Goal: Information Seeking & Learning: Learn about a topic

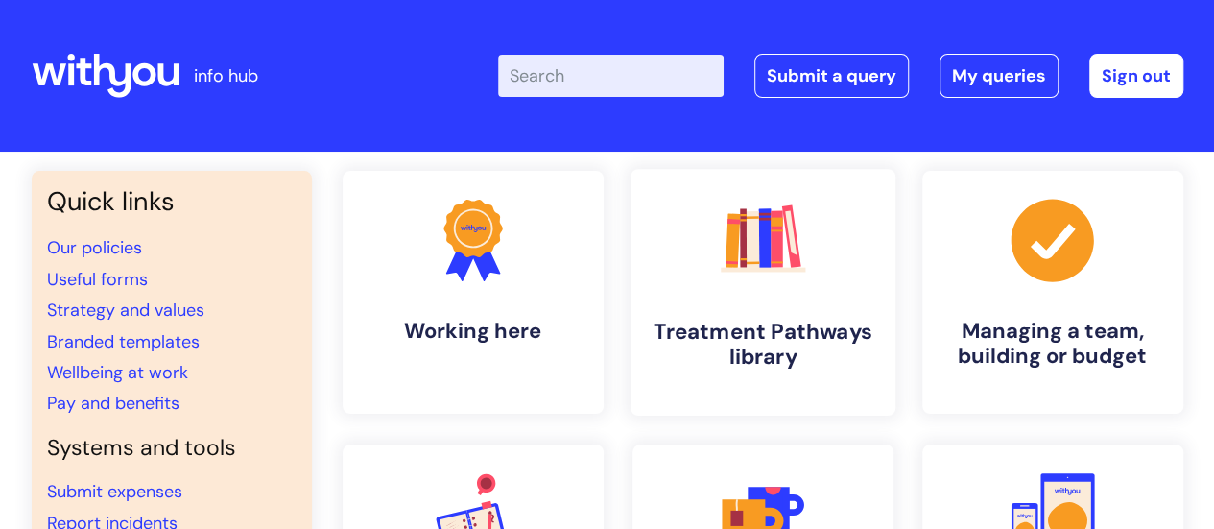
drag, startPoint x: 777, startPoint y: 353, endPoint x: 787, endPoint y: 357, distance: 11.2
click at [777, 353] on h4 "Treatment Pathways library" at bounding box center [763, 345] width 234 height 52
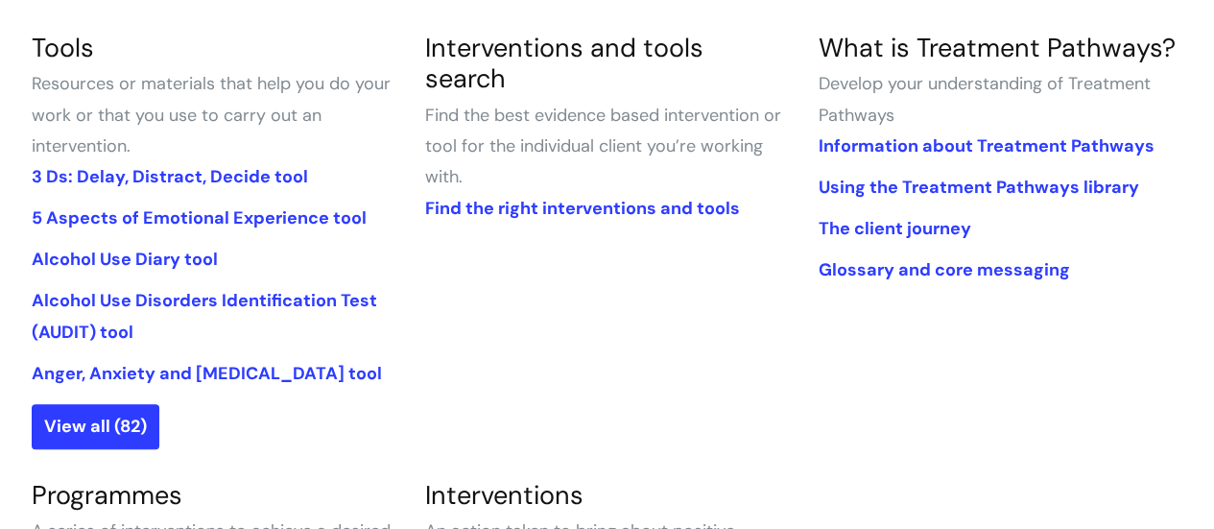
scroll to position [480, 0]
click at [186, 258] on link "Alcohol Use Diary tool" at bounding box center [125, 258] width 186 height 23
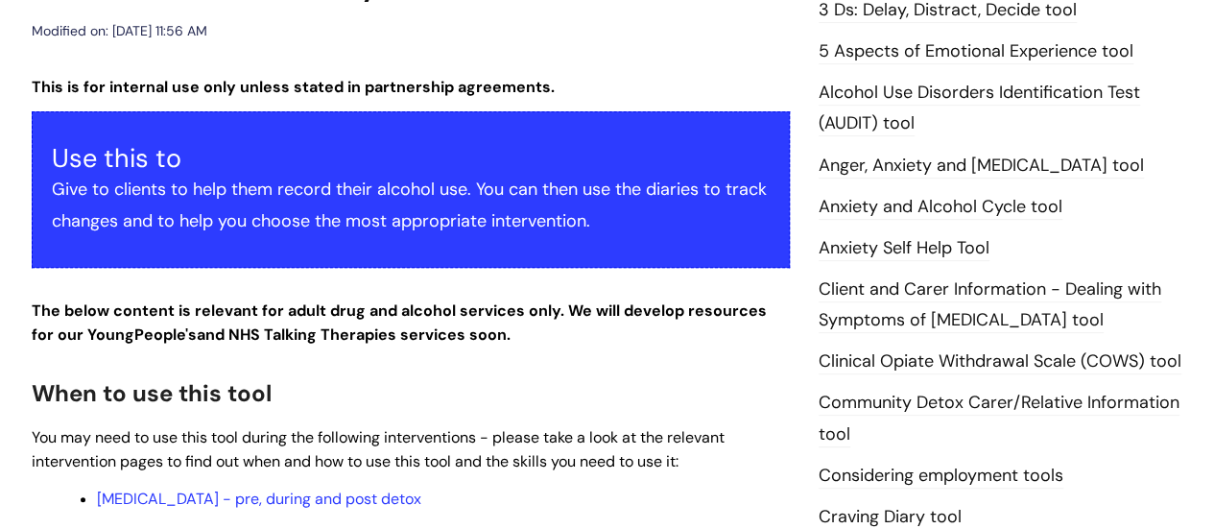
scroll to position [576, 0]
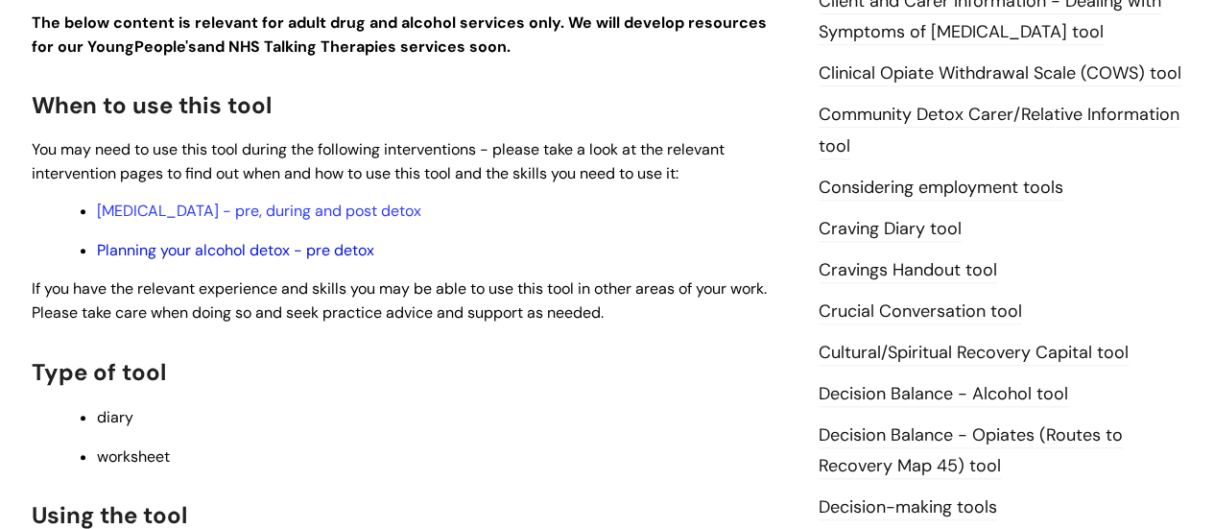
click at [351, 252] on link "Planning your alcohol detox - pre detox" at bounding box center [235, 250] width 277 height 20
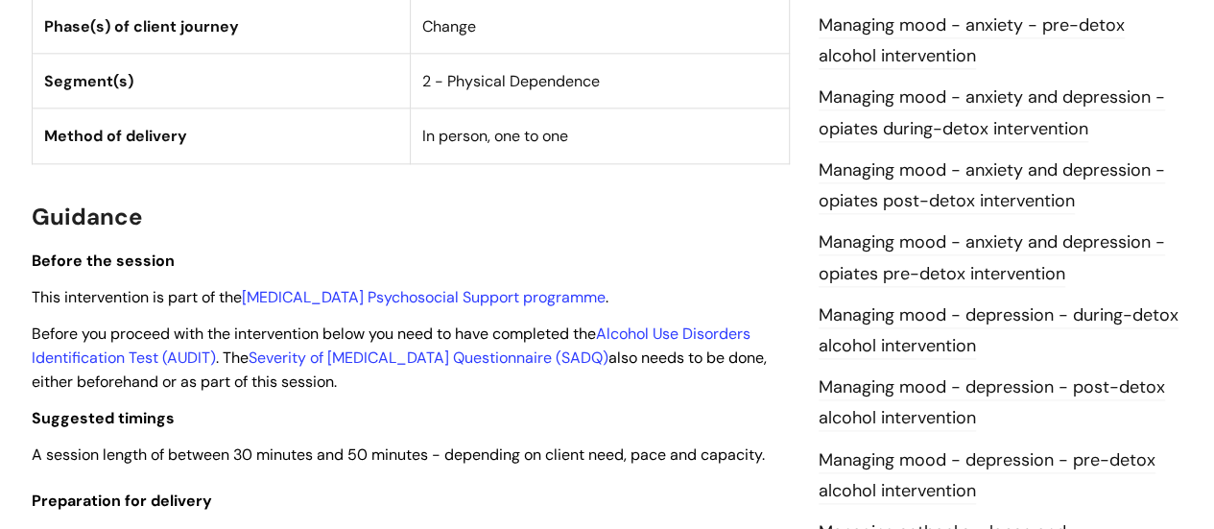
scroll to position [1344, 0]
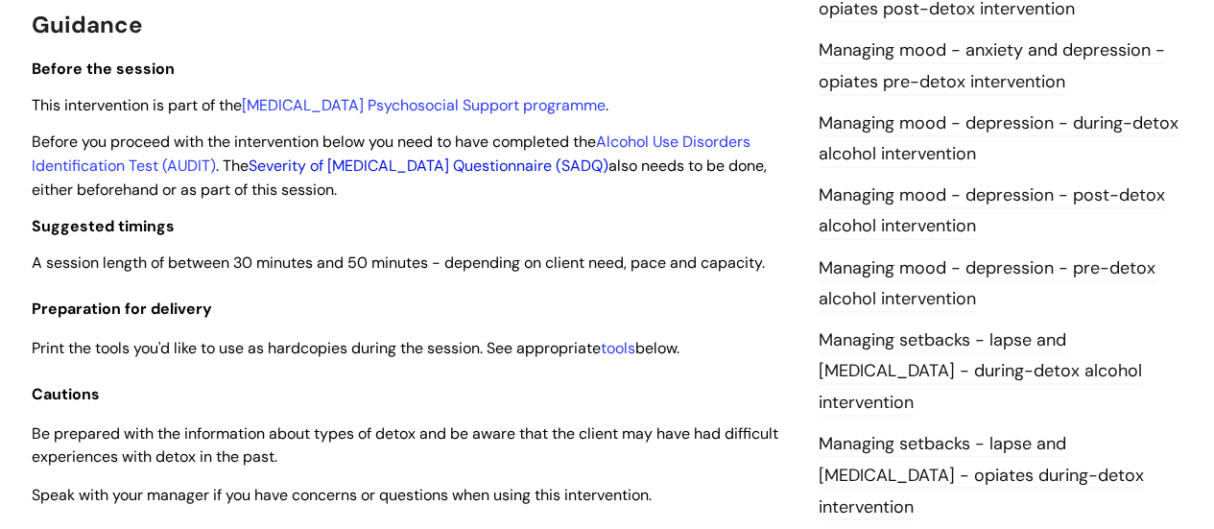
click at [518, 166] on link "Severity of Alcohol Dependence Questionnaire (SADQ)" at bounding box center [429, 166] width 360 height 20
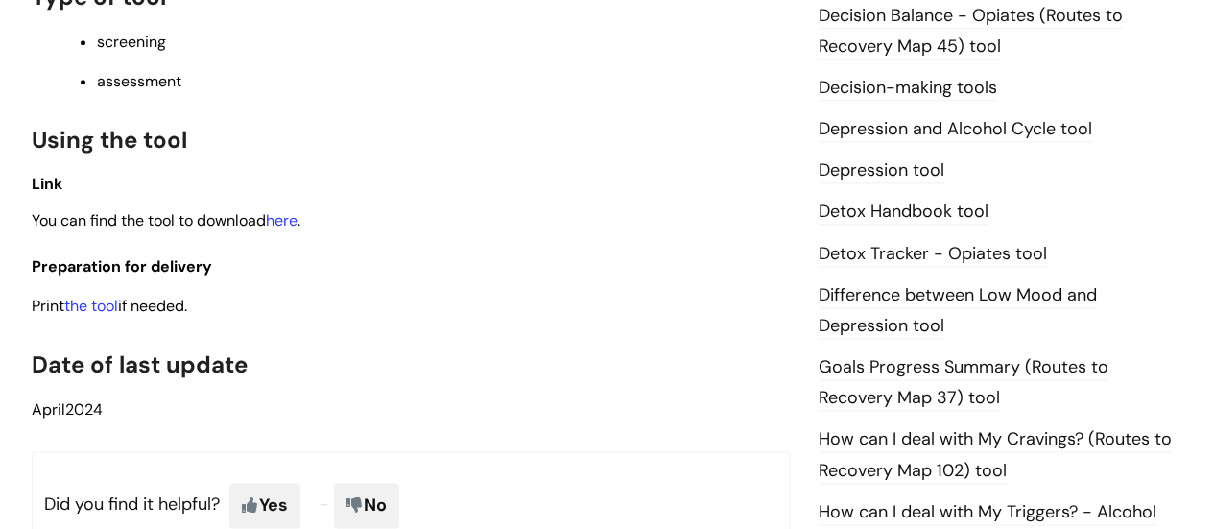
scroll to position [1056, 0]
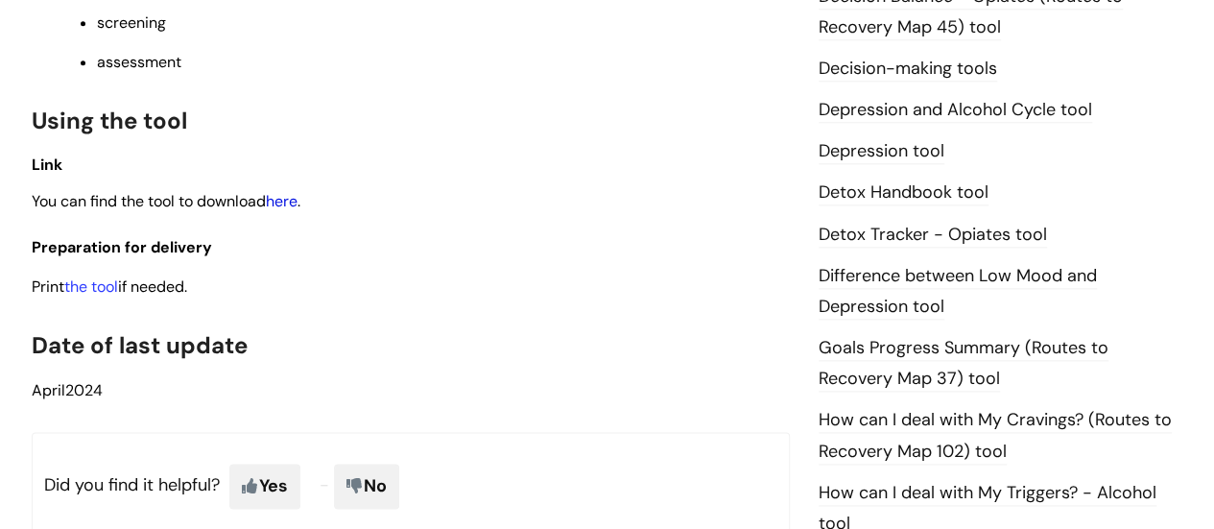
click at [296, 200] on link "here" at bounding box center [282, 201] width 32 height 20
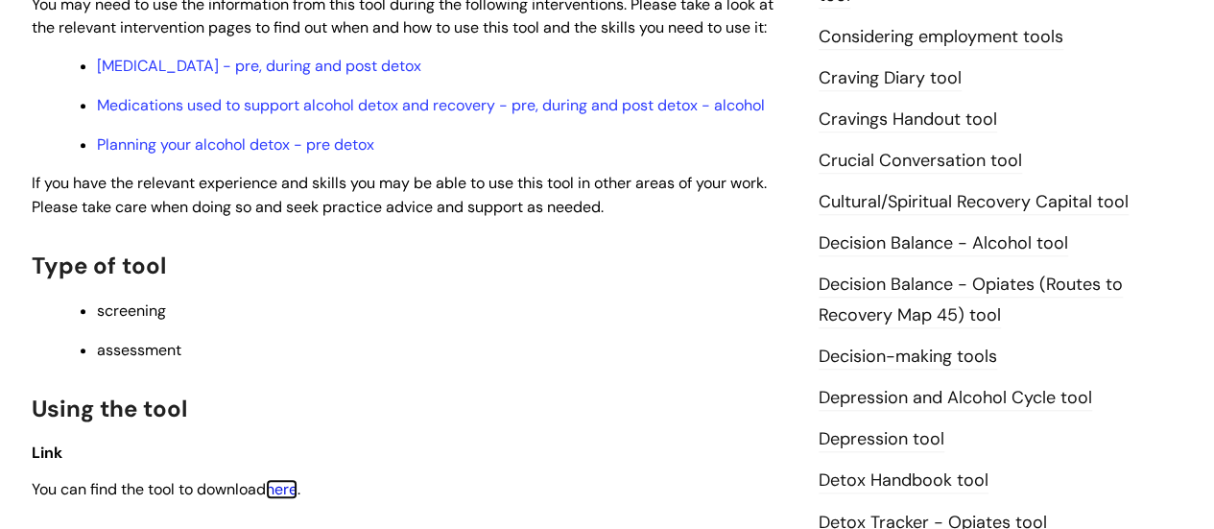
scroll to position [576, 0]
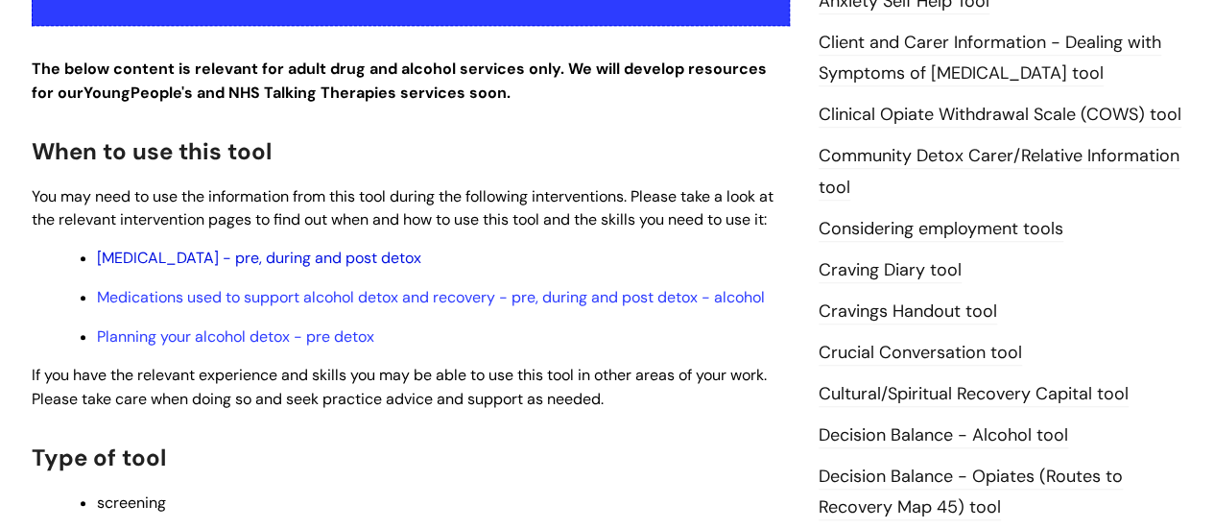
click at [421, 258] on link "Alcohol Withdrawal Syndrome - pre, during and post detox" at bounding box center [259, 258] width 324 height 20
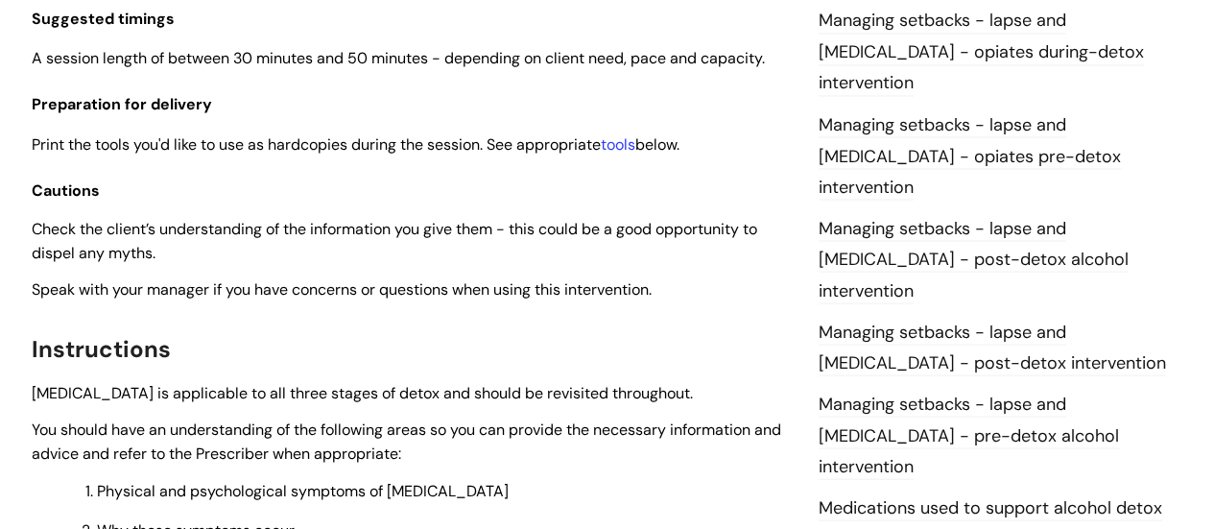
scroll to position [1824, 0]
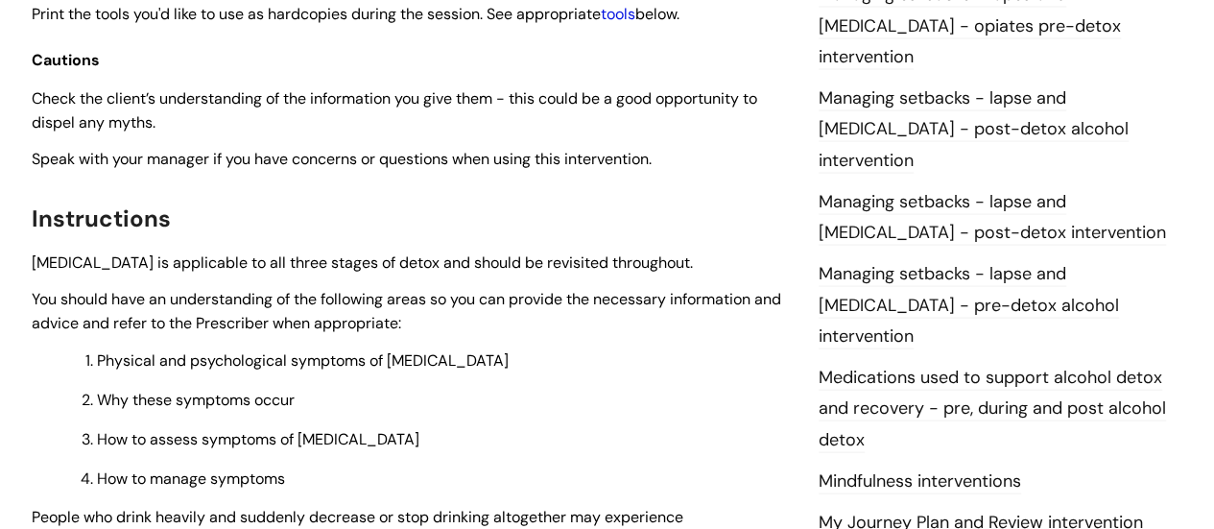
click at [625, 24] on link "tools" at bounding box center [618, 14] width 35 height 20
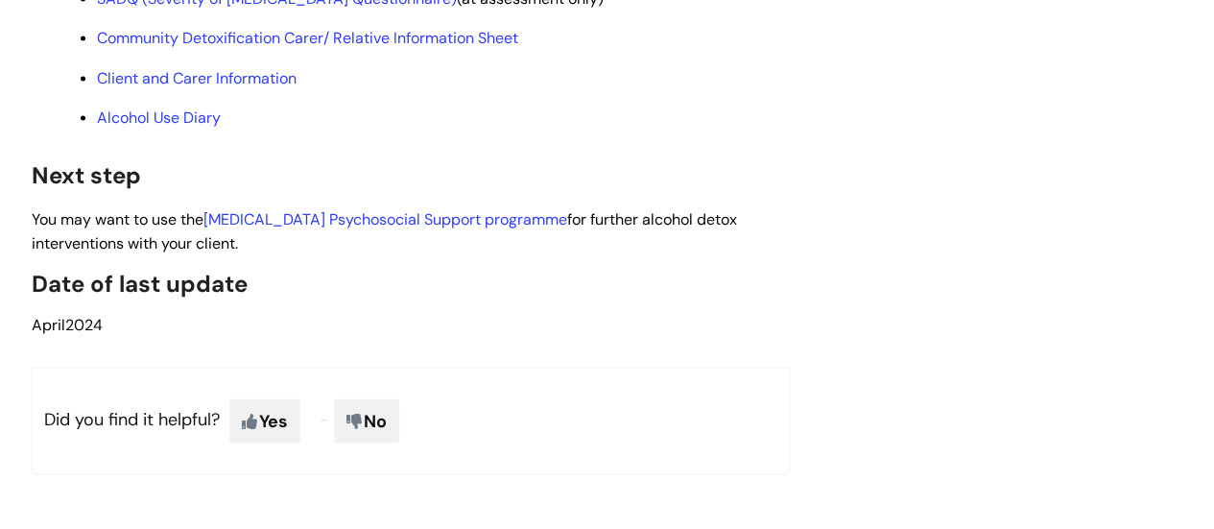
click at [234, 88] on link "Client and Carer Information" at bounding box center [197, 78] width 200 height 20
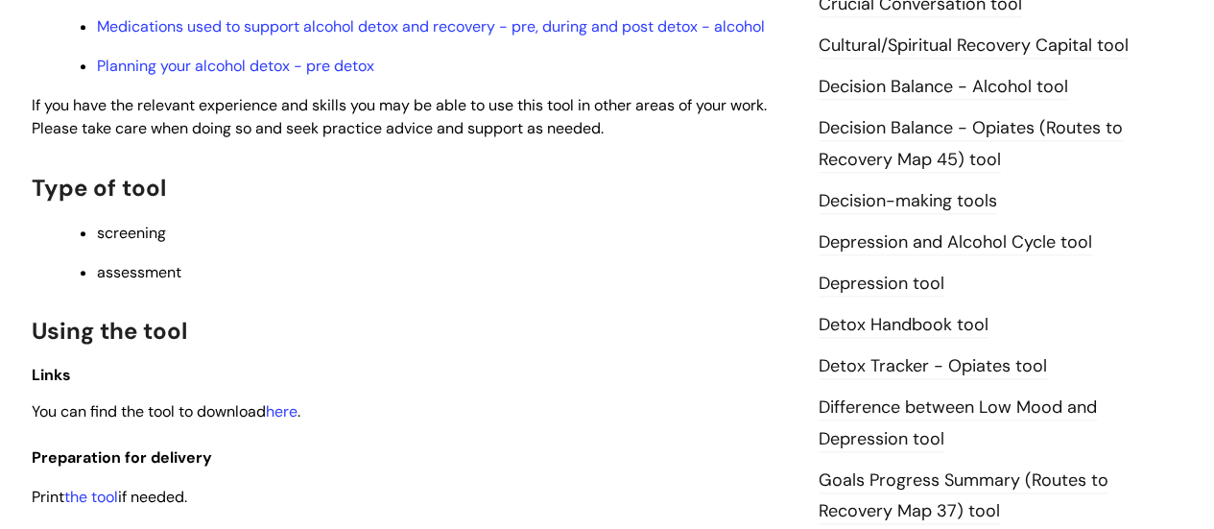
scroll to position [1056, 0]
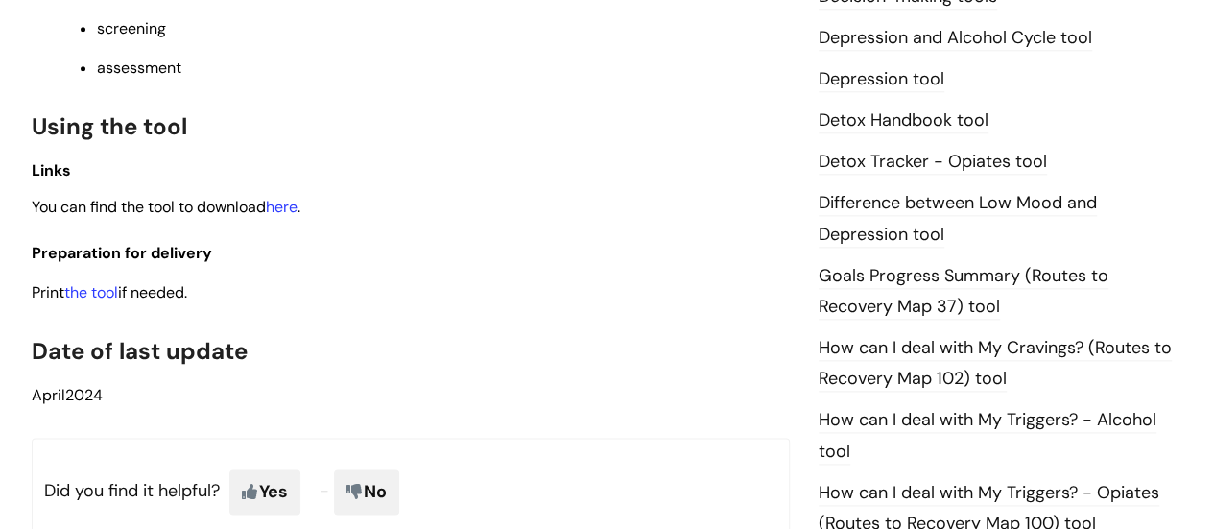
click at [300, 214] on span "You can find the tool to download here ." at bounding box center [166, 207] width 269 height 20
click at [294, 211] on link "here" at bounding box center [282, 207] width 32 height 20
click at [914, 43] on link "Depression and Alcohol Cycle tool" at bounding box center [956, 38] width 274 height 25
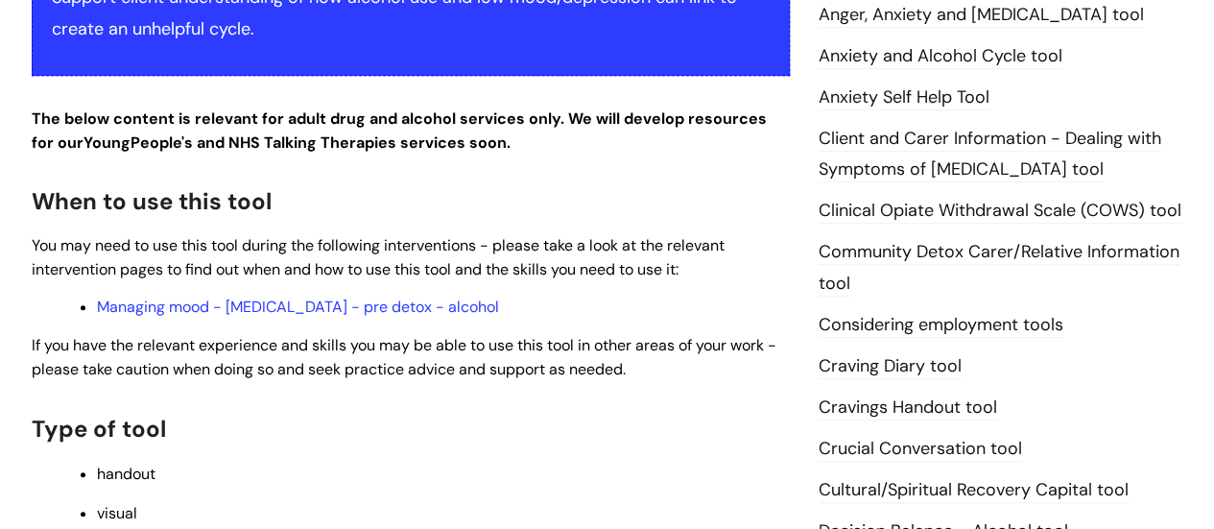
scroll to position [576, 0]
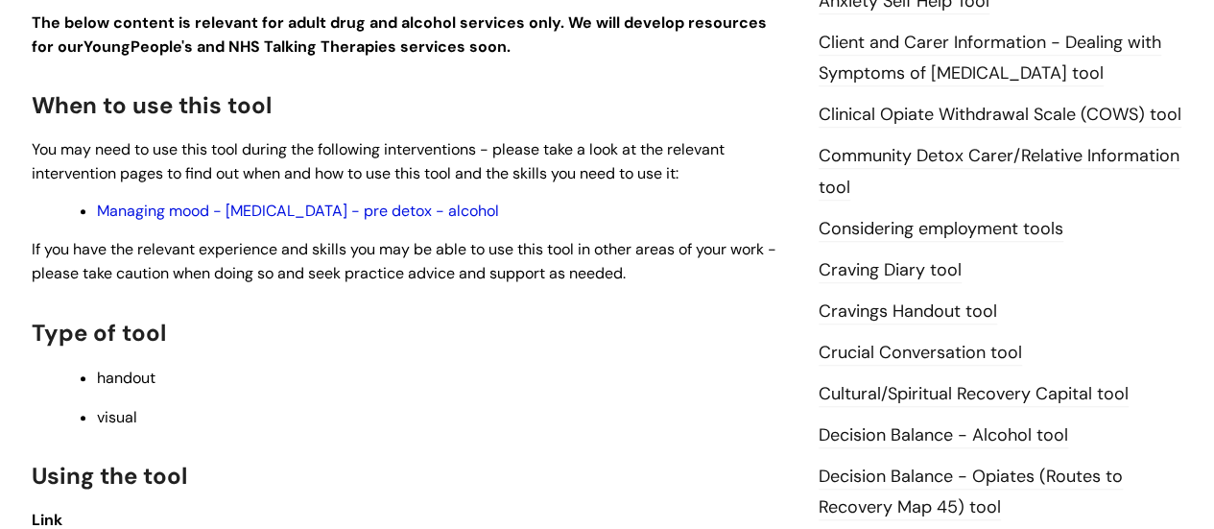
click at [269, 215] on link "Managing mood - [MEDICAL_DATA] - pre detox - alcohol" at bounding box center [298, 211] width 402 height 20
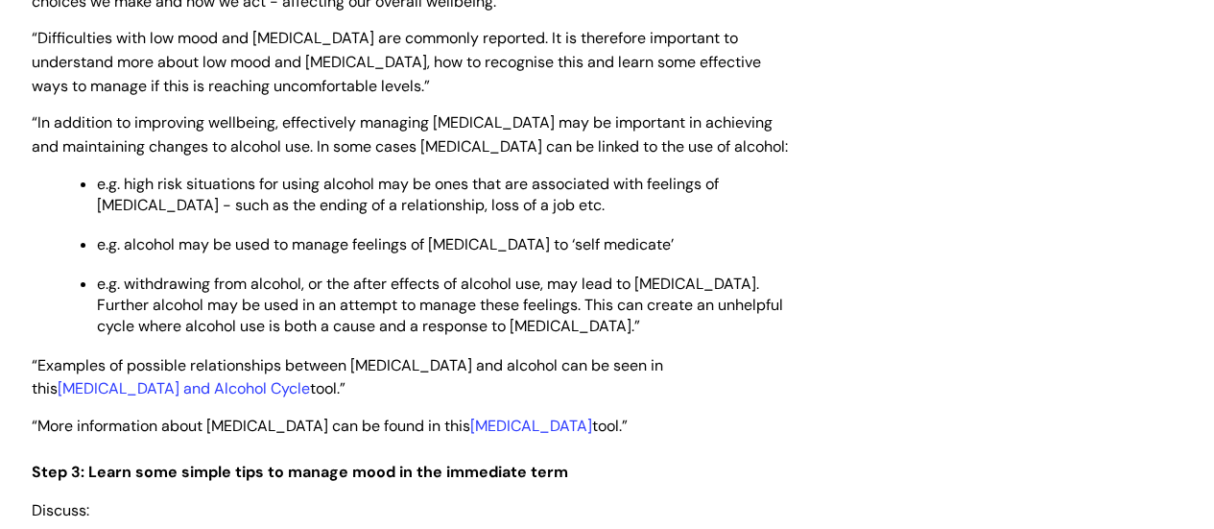
scroll to position [2880, 0]
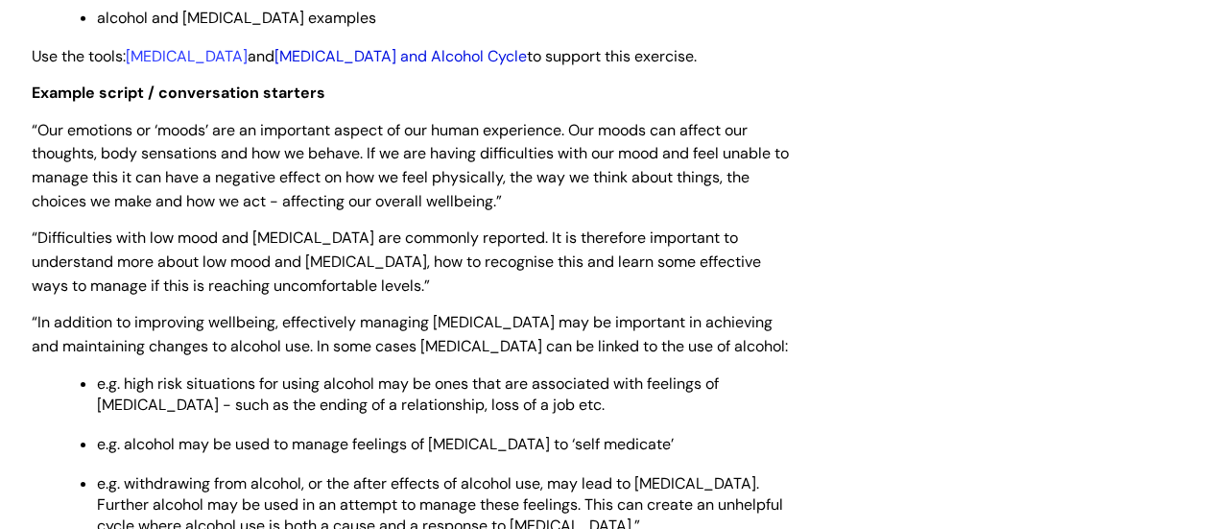
click at [394, 46] on link "Depression and Alcohol Cycle" at bounding box center [401, 56] width 252 height 20
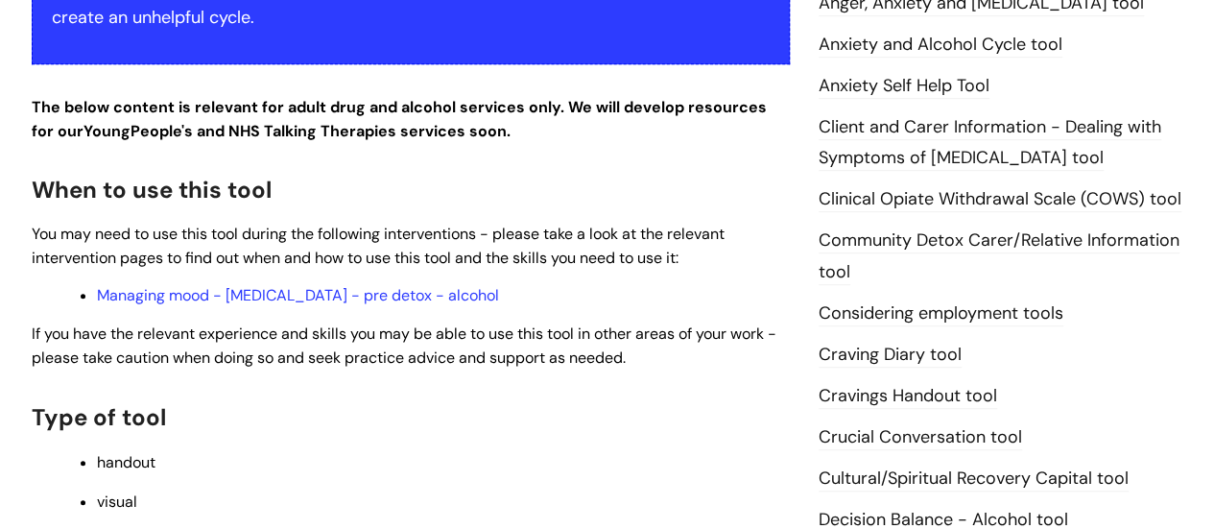
scroll to position [672, 0]
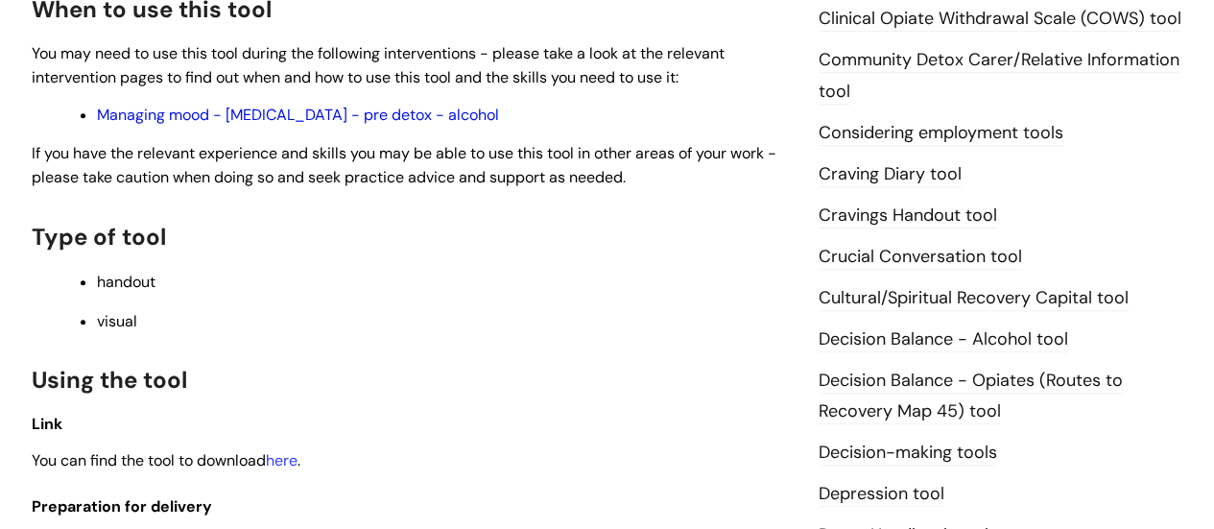
click at [371, 114] on link "Managing mood - depression - pre detox - alcohol" at bounding box center [298, 115] width 402 height 20
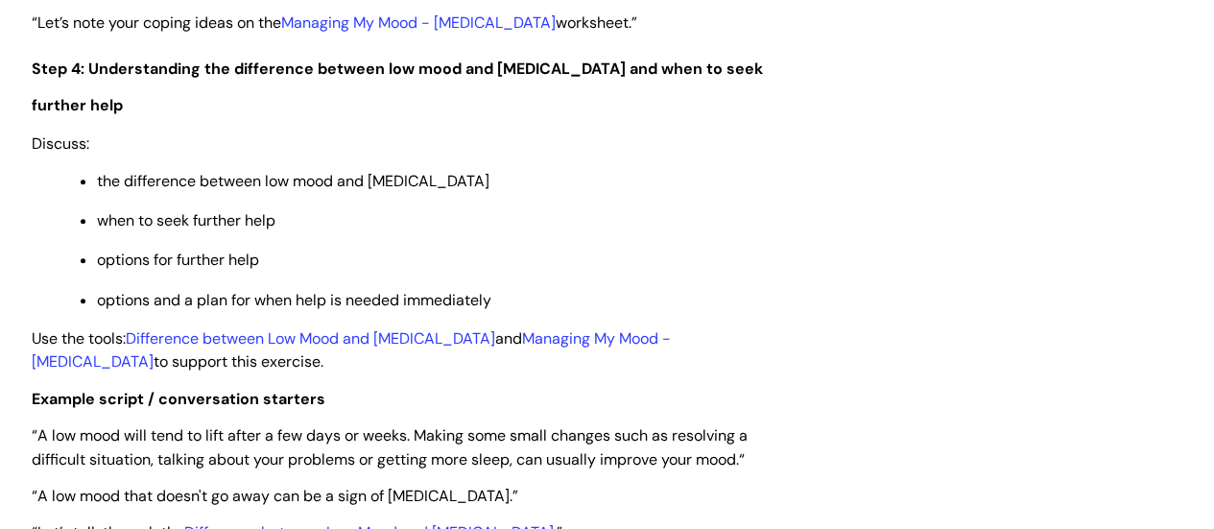
scroll to position [3936, 0]
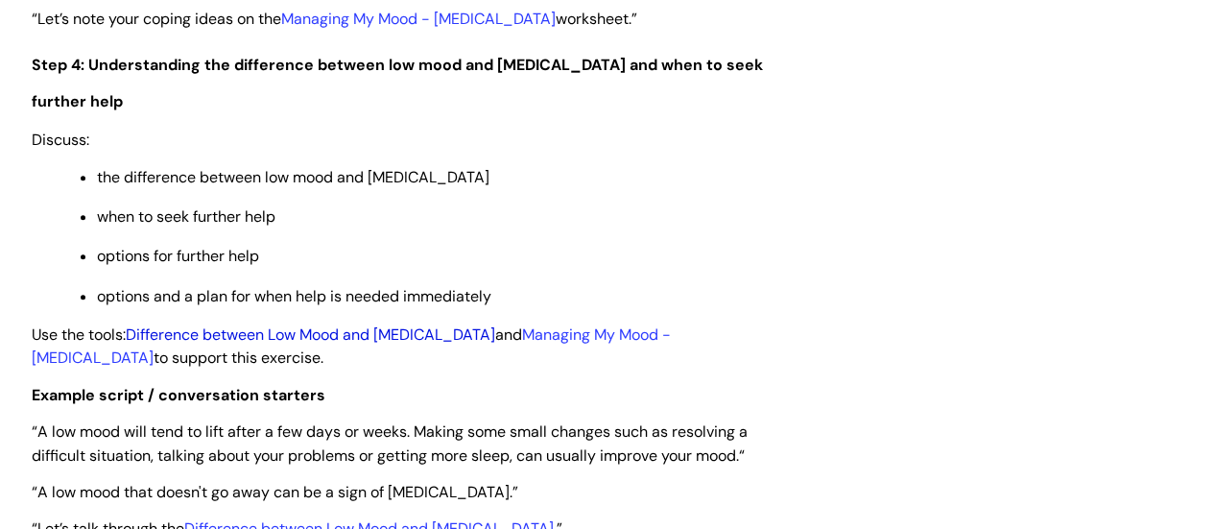
click at [309, 324] on link "Difference between Low Mood and Depression" at bounding box center [311, 334] width 370 height 20
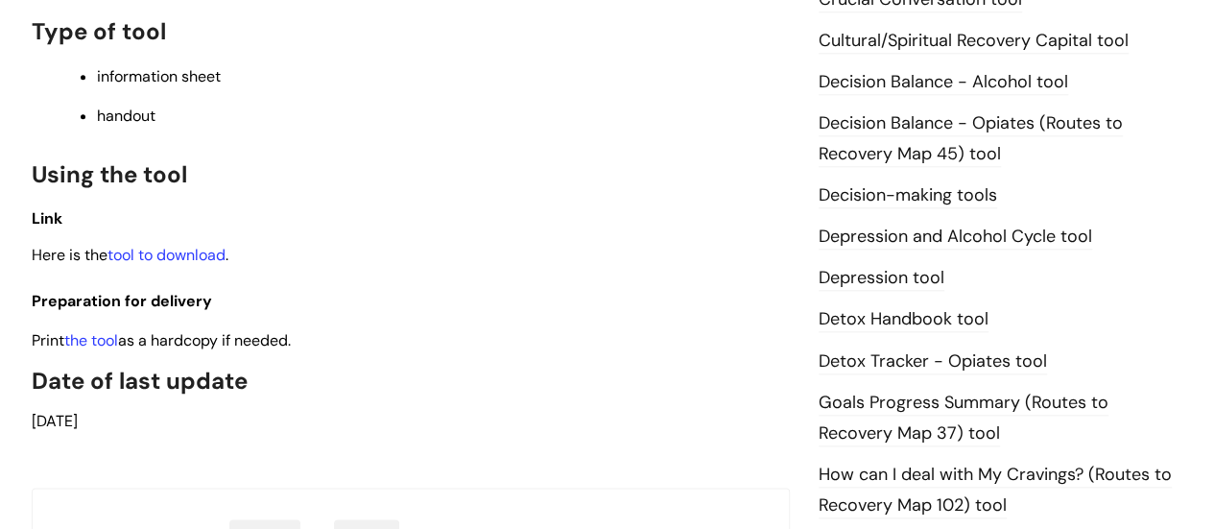
scroll to position [960, 0]
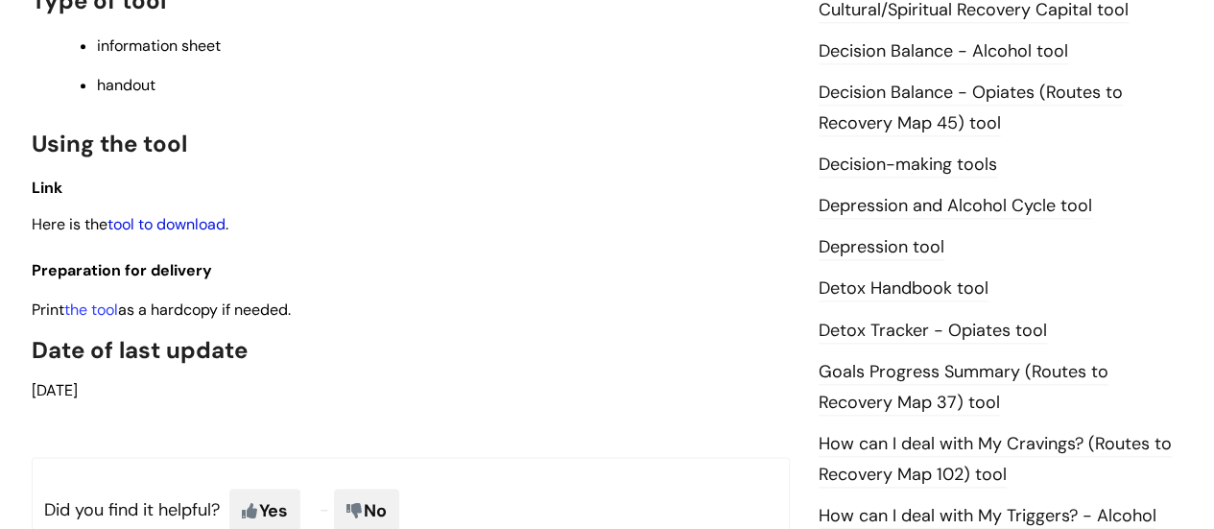
click at [213, 224] on link "tool to download" at bounding box center [167, 224] width 118 height 20
click at [868, 293] on link "Detox Handbook tool" at bounding box center [904, 288] width 170 height 25
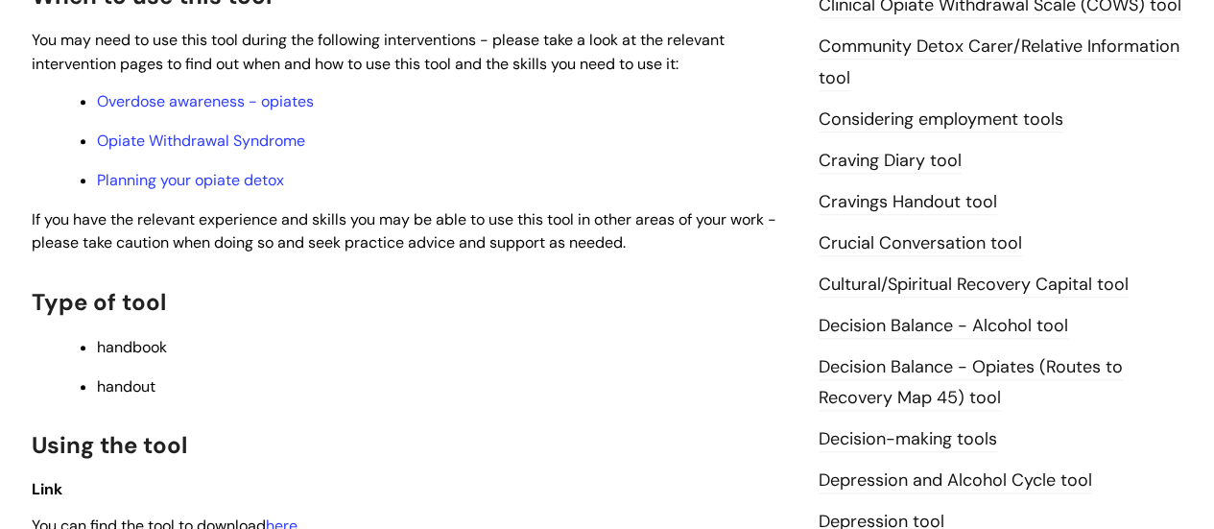
scroll to position [768, 0]
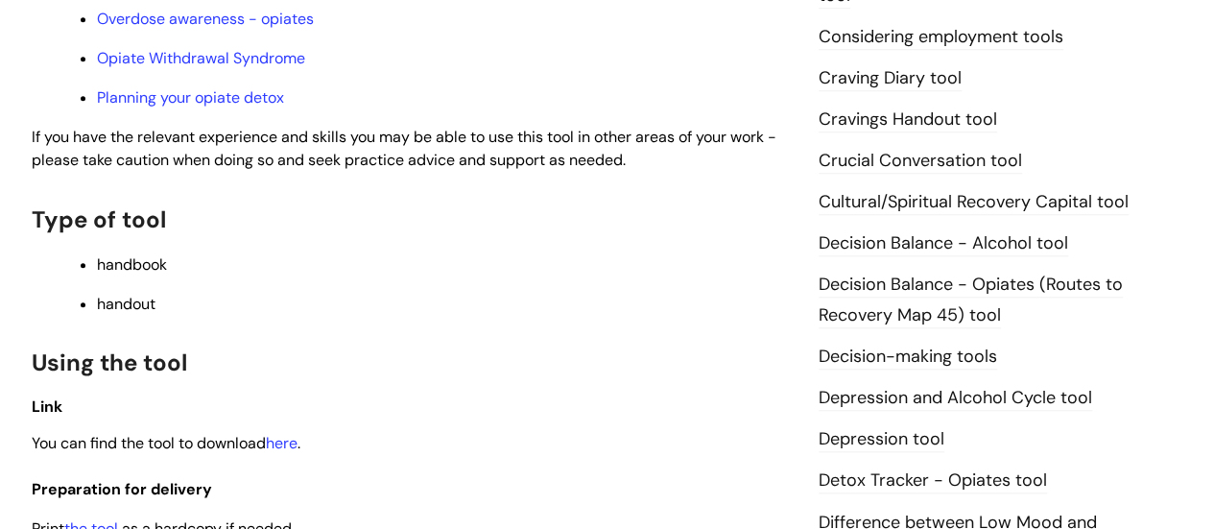
click at [874, 114] on link "Cravings Handout tool" at bounding box center [908, 120] width 179 height 25
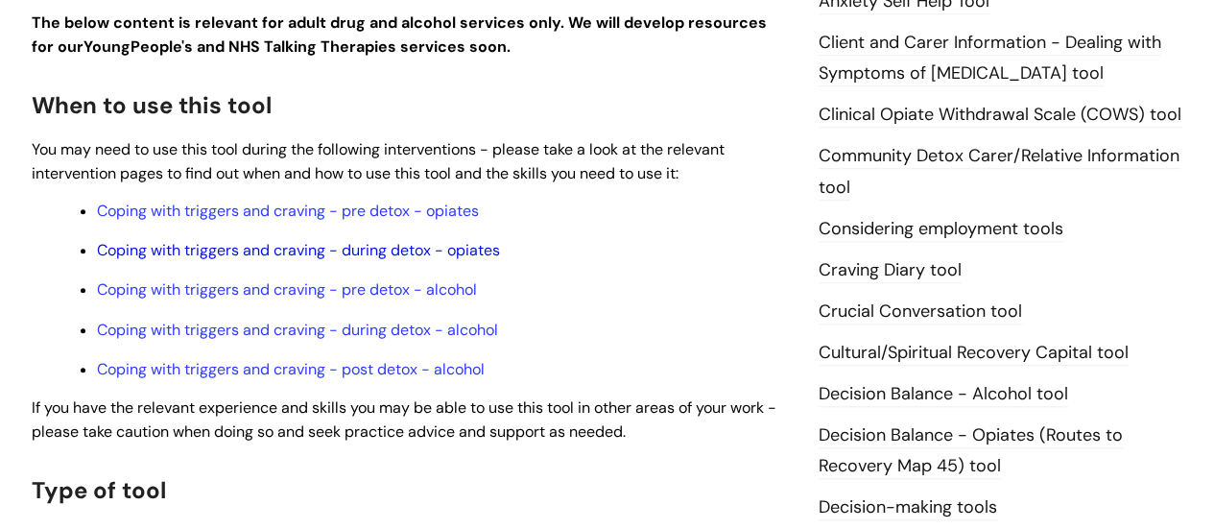
scroll to position [672, 0]
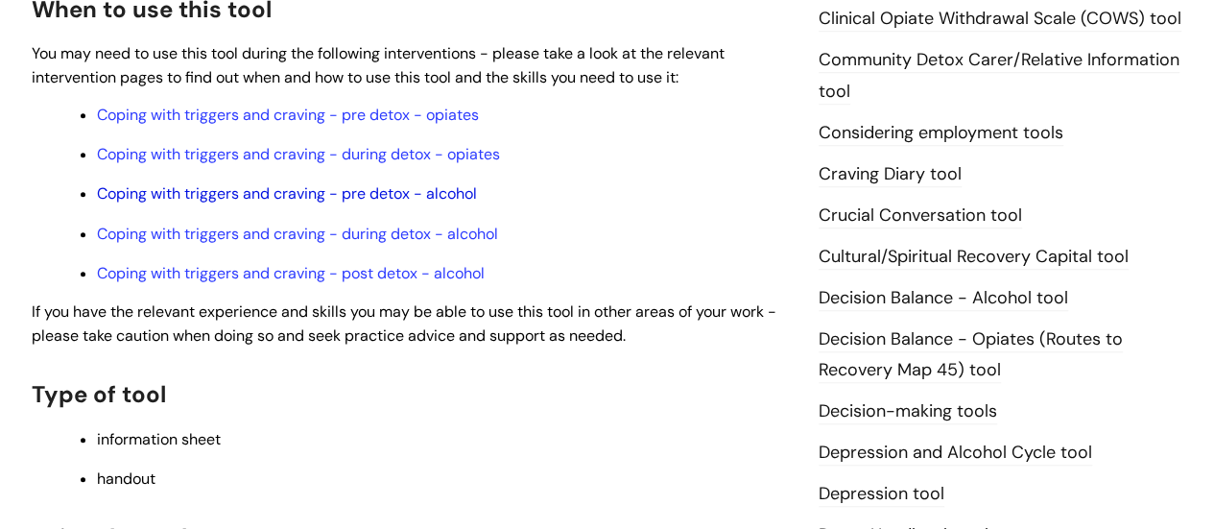
click at [244, 195] on link "Coping with triggers and craving - pre detox - alcohol" at bounding box center [287, 193] width 380 height 20
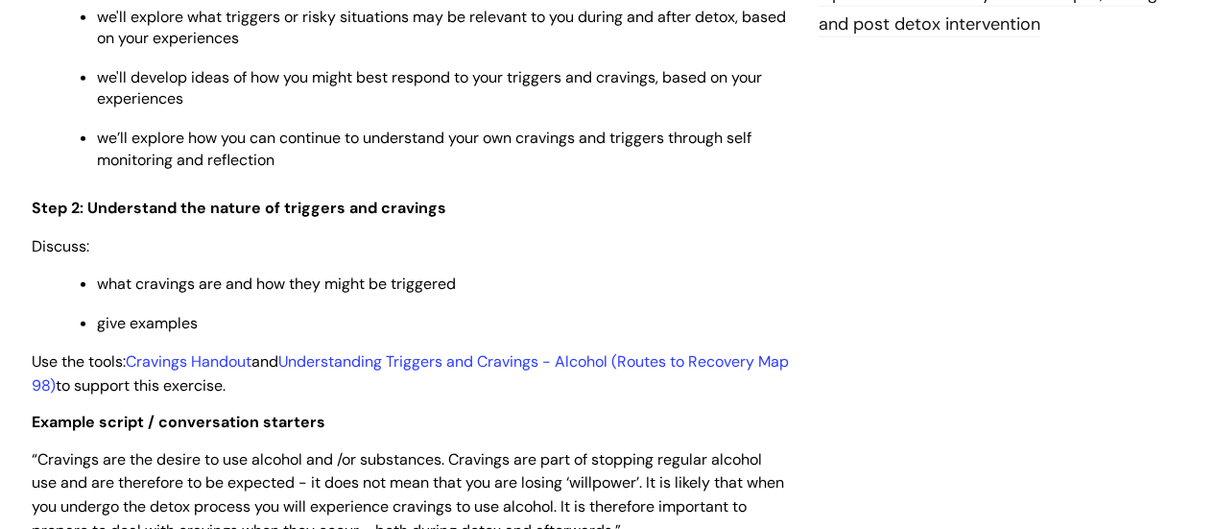
scroll to position [2400, 0]
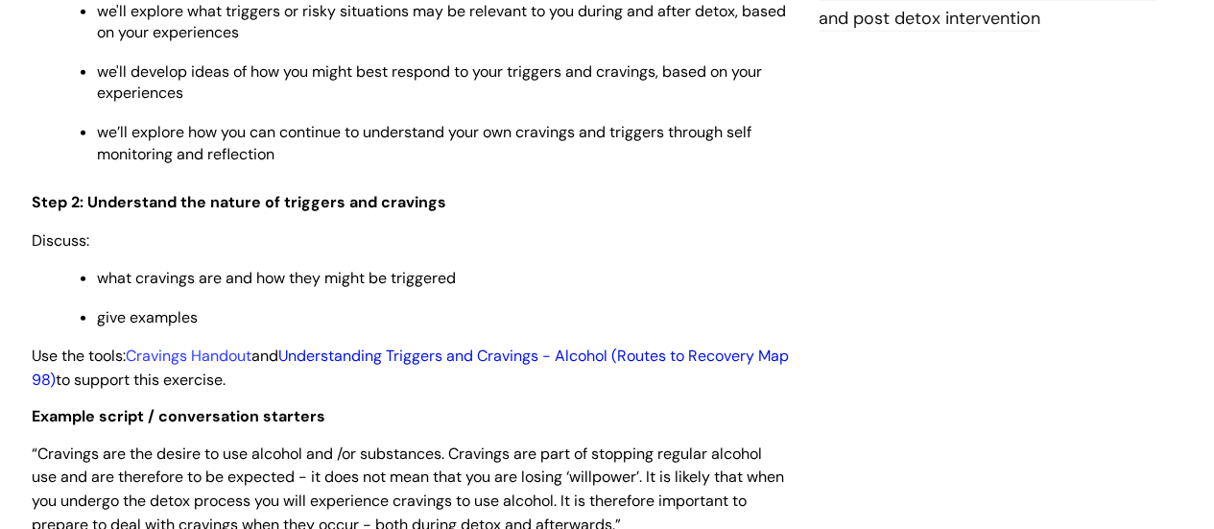
click at [368, 354] on link "Understanding Triggers and Cravings - Alcohol (Routes to Recovery Map 98)" at bounding box center [410, 368] width 757 height 44
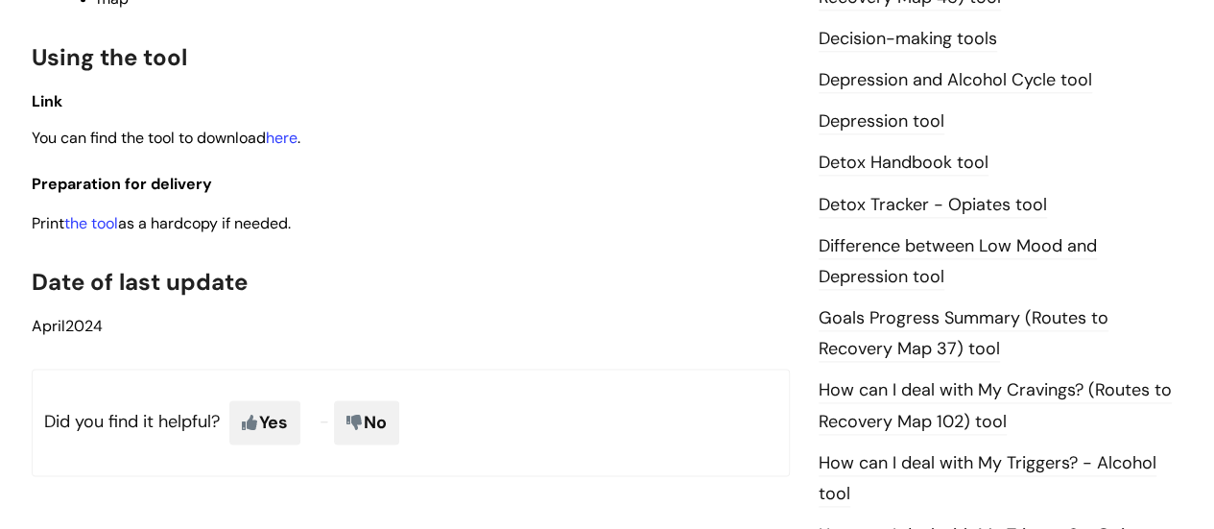
scroll to position [1056, 0]
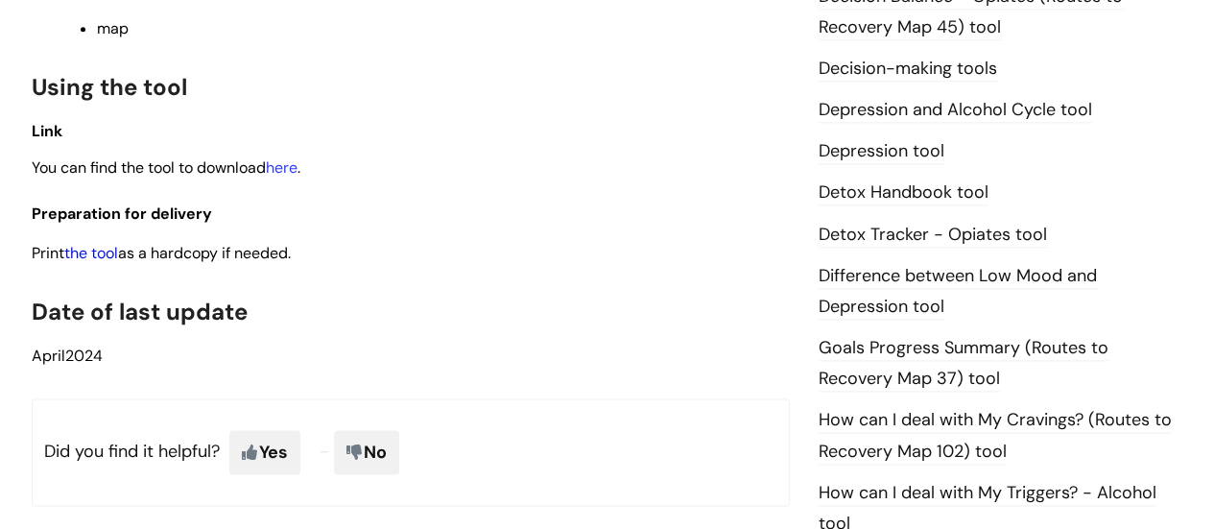
click at [112, 256] on link "the tool" at bounding box center [91, 253] width 54 height 20
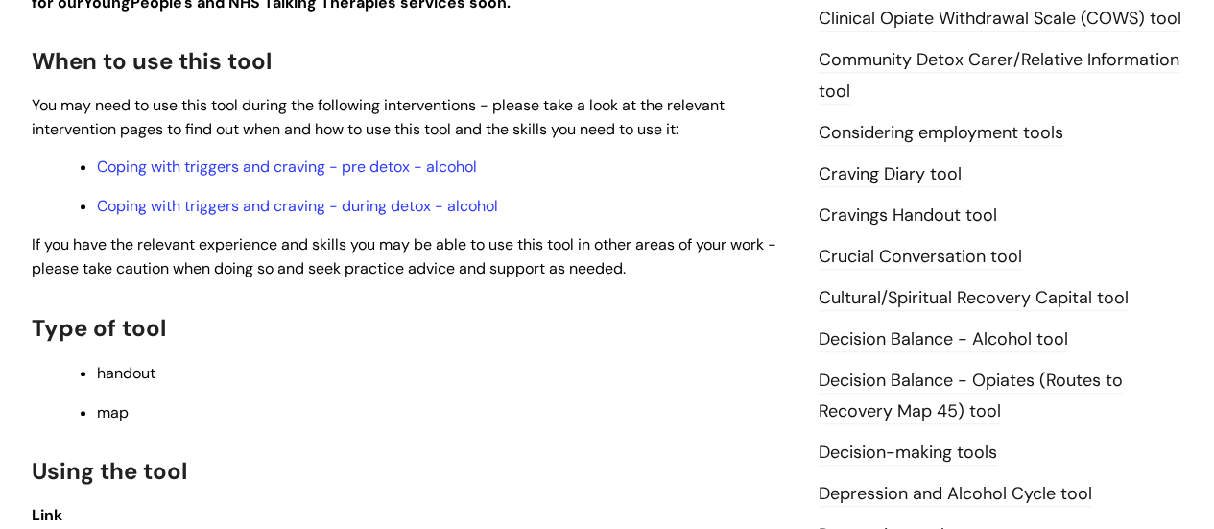
scroll to position [480, 0]
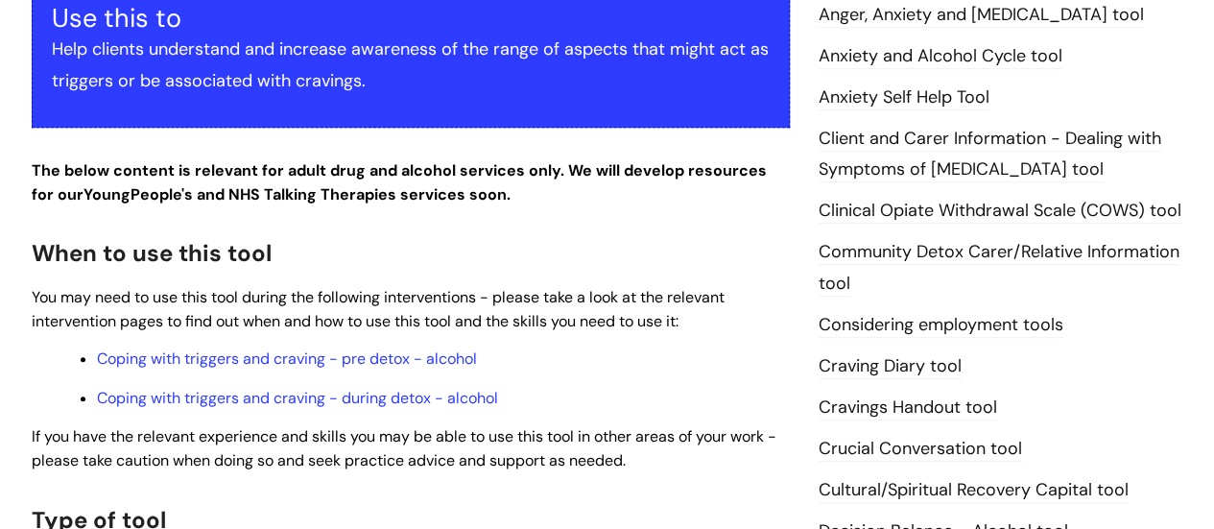
click at [908, 101] on link "Anxiety Self Help Tool" at bounding box center [904, 97] width 171 height 25
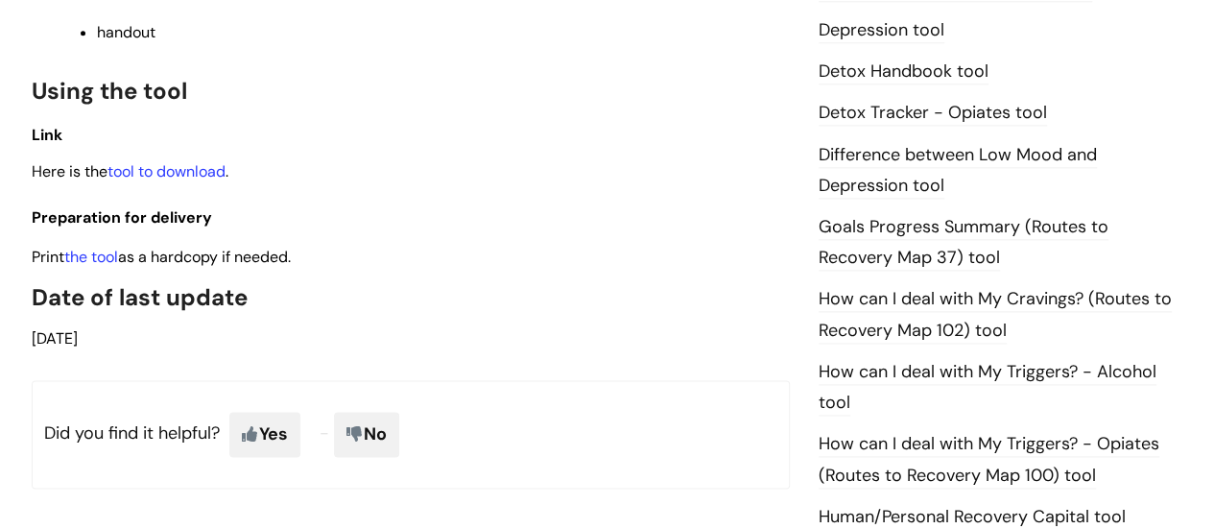
scroll to position [1248, 0]
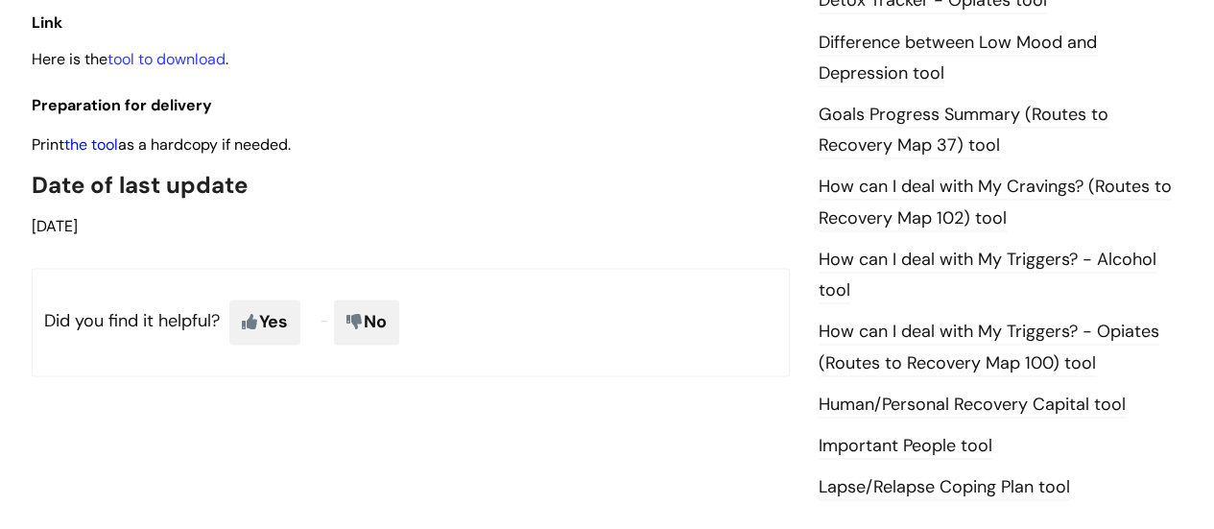
click at [104, 151] on link "the tool" at bounding box center [91, 144] width 54 height 20
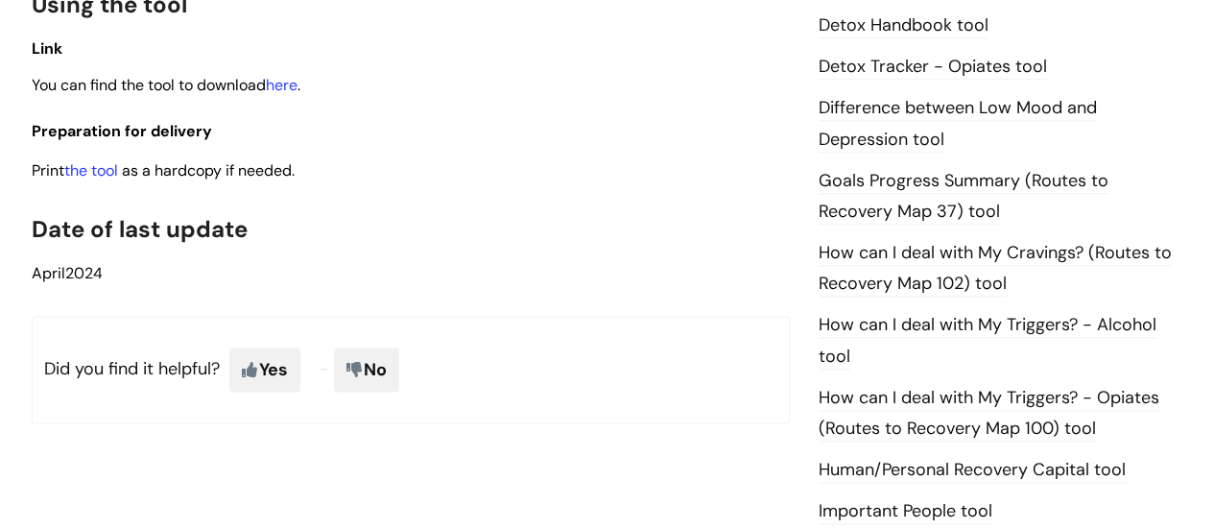
scroll to position [1152, 0]
click at [96, 170] on link "the tool" at bounding box center [91, 169] width 54 height 20
